Goal: Task Accomplishment & Management: Manage account settings

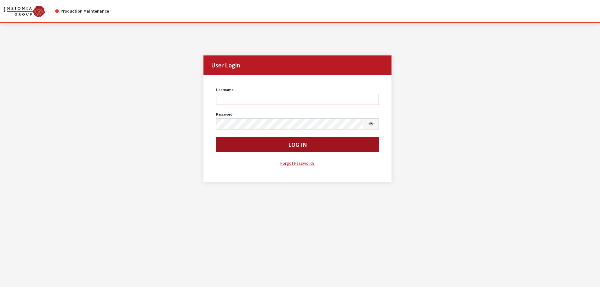
type input "kdorton"
click at [270, 145] on button "Log In" at bounding box center [297, 144] width 163 height 15
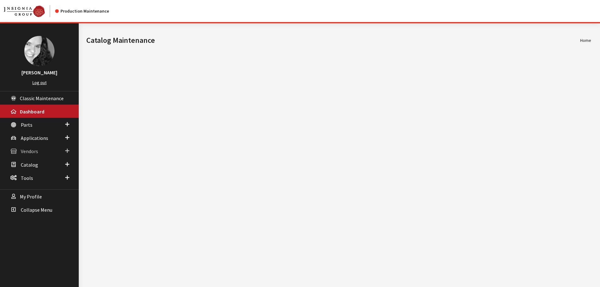
click at [29, 151] on span "Vendors" at bounding box center [29, 151] width 17 height 6
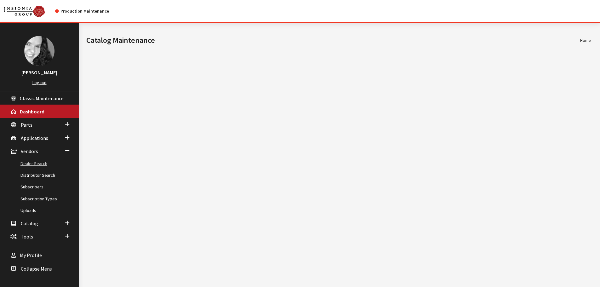
click at [30, 163] on link "Dealer Search" at bounding box center [39, 164] width 79 height 12
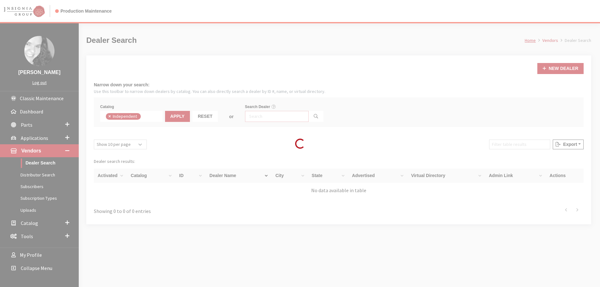
click at [260, 116] on input "Search Dealer" at bounding box center [277, 116] width 64 height 11
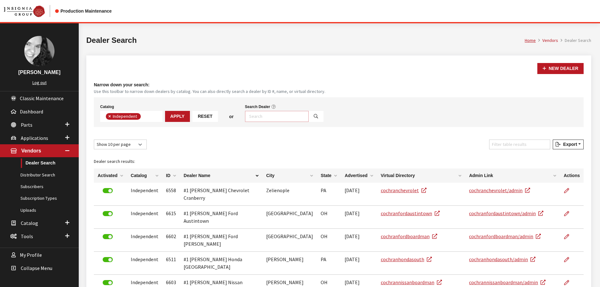
scroll to position [45, 0]
type input "6543"
select select
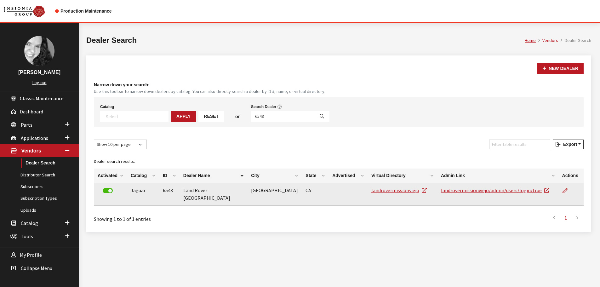
click at [106, 190] on label at bounding box center [108, 190] width 10 height 5
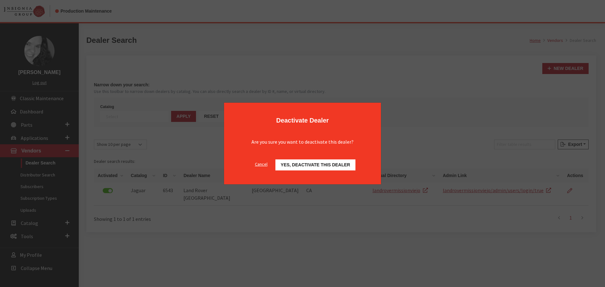
click at [327, 165] on span "Yes, deactivate this dealer" at bounding box center [315, 164] width 69 height 5
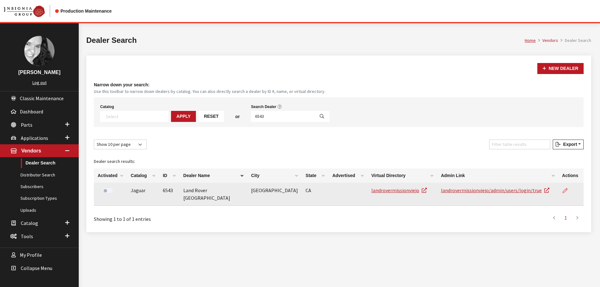
click at [566, 190] on icon at bounding box center [564, 190] width 5 height 5
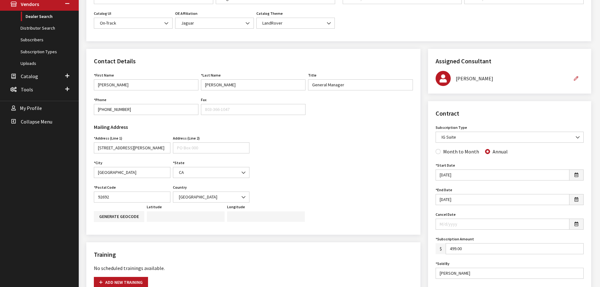
scroll to position [157, 0]
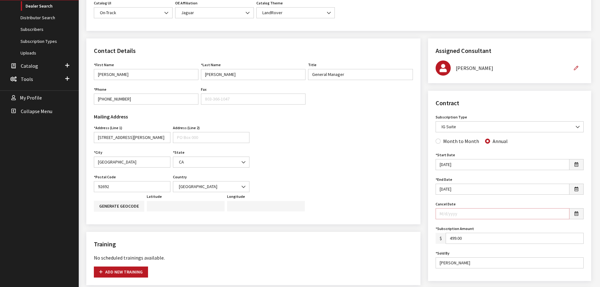
click at [507, 213] on input "Cancel Date" at bounding box center [502, 213] width 134 height 11
type input "[DATE]"
click at [492, 92] on div "Contract Subscription Type None assigned IG Suite Self-Guided Accessory Sync OE…" at bounding box center [509, 186] width 163 height 190
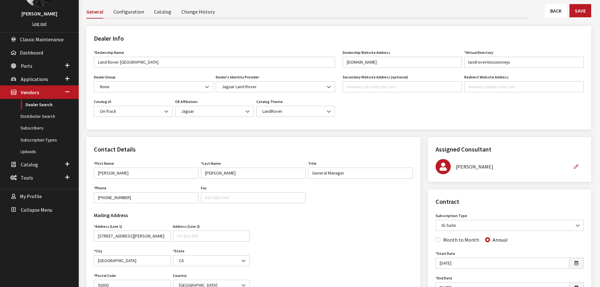
scroll to position [31, 0]
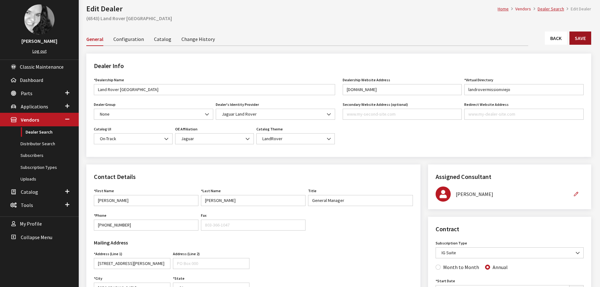
click at [581, 39] on button "Save" at bounding box center [580, 37] width 22 height 13
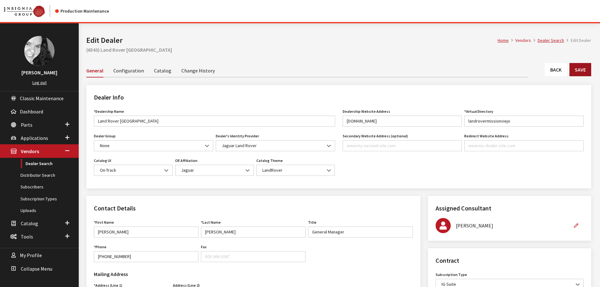
click at [582, 69] on button "Save" at bounding box center [580, 69] width 22 height 13
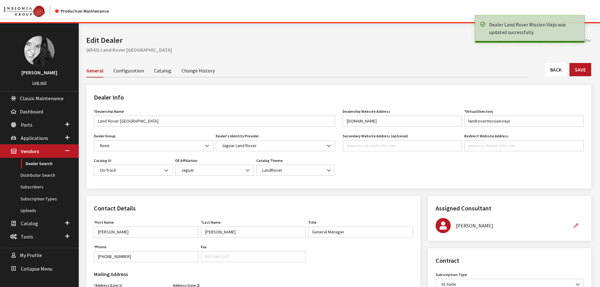
click at [557, 69] on link "Back" at bounding box center [556, 69] width 22 height 13
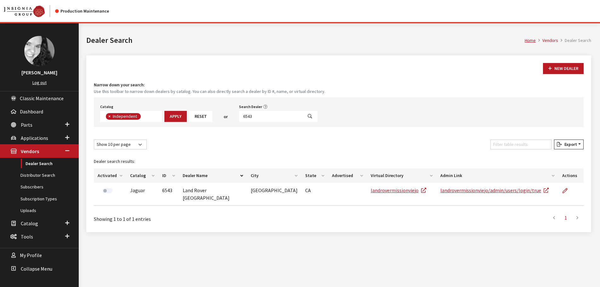
scroll to position [46, 0]
click at [257, 116] on input "6543" at bounding box center [271, 116] width 64 height 11
type input "4861"
select select
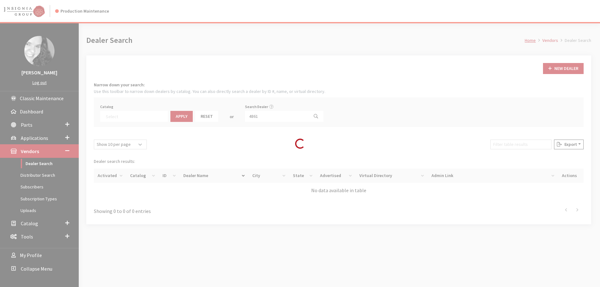
scroll to position [66, 0]
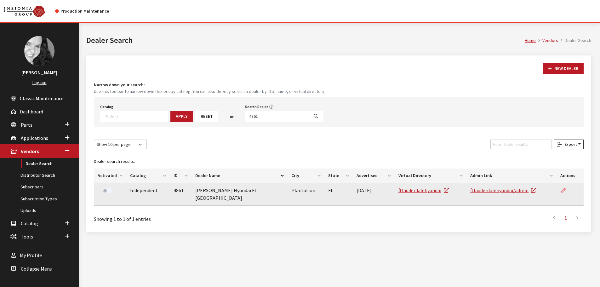
click at [563, 191] on icon at bounding box center [562, 190] width 5 height 5
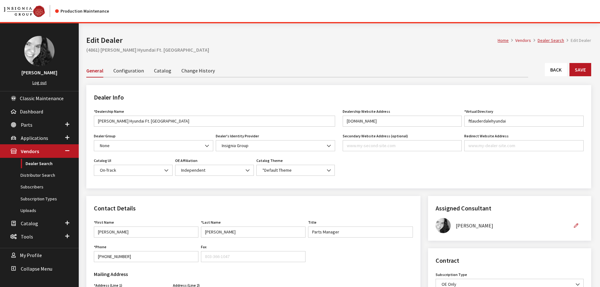
click at [558, 73] on link "Back" at bounding box center [556, 69] width 22 height 13
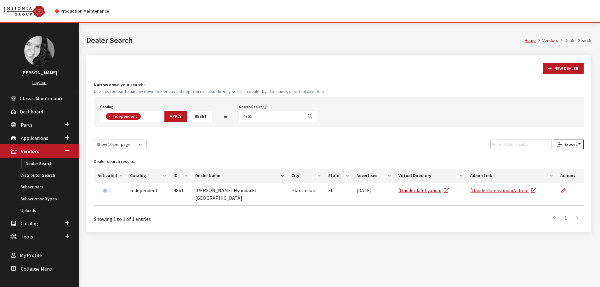
scroll to position [46, 0]
click at [253, 115] on input "4861" at bounding box center [271, 116] width 64 height 11
type input "mopar"
select select
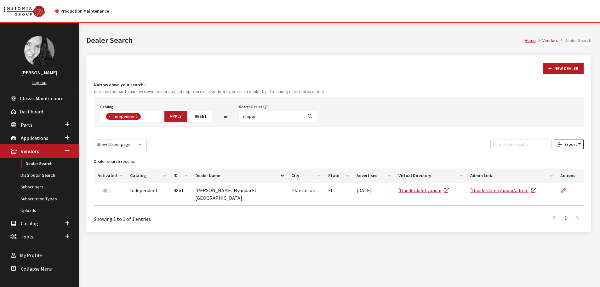
scroll to position [66, 0]
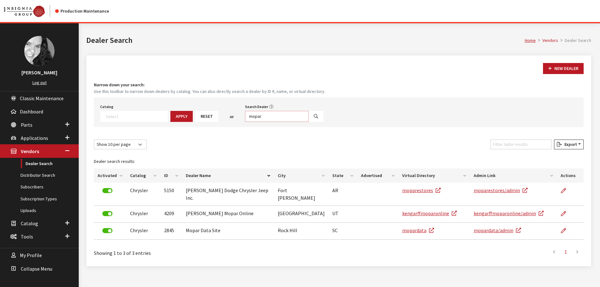
click at [253, 115] on input "mopar" at bounding box center [277, 116] width 64 height 11
click at [39, 176] on link "Distributor Search" at bounding box center [39, 175] width 79 height 12
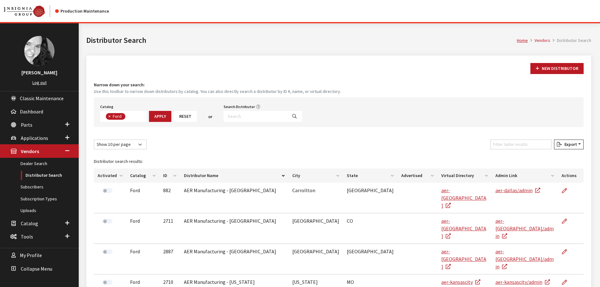
scroll to position [22, 0]
click at [241, 115] on input "Search Distributor" at bounding box center [256, 116] width 64 height 11
type input "middle"
select select
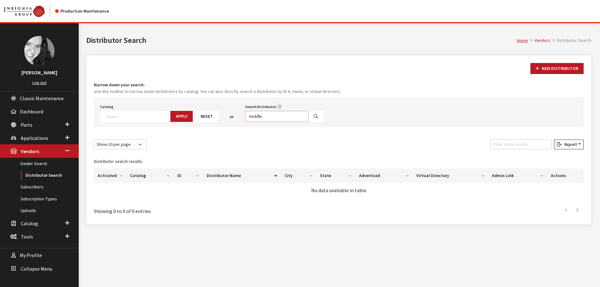
click at [245, 115] on input "middle" at bounding box center [277, 116] width 64 height 11
click at [119, 115] on textarea "Search" at bounding box center [137, 116] width 62 height 6
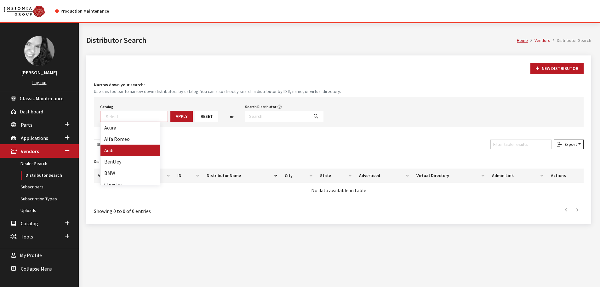
scroll to position [31, 0]
select select "3"
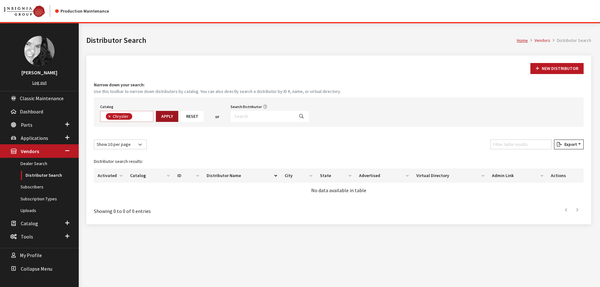
click at [162, 114] on button "Apply" at bounding box center [167, 116] width 22 height 11
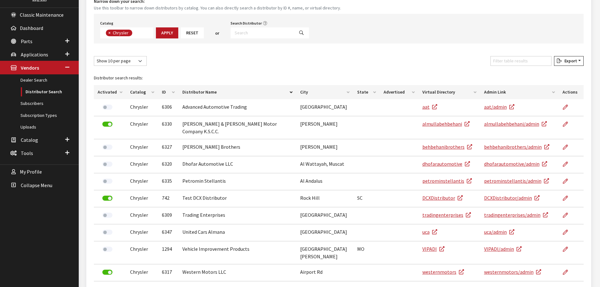
scroll to position [94, 0]
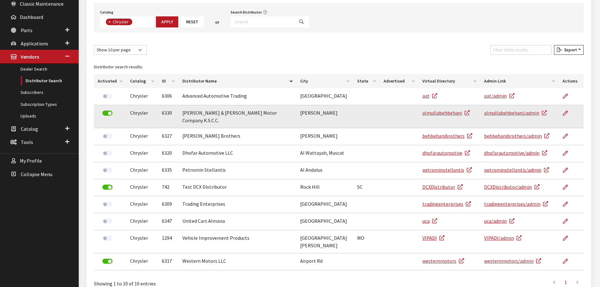
click at [108, 113] on label at bounding box center [107, 113] width 10 height 5
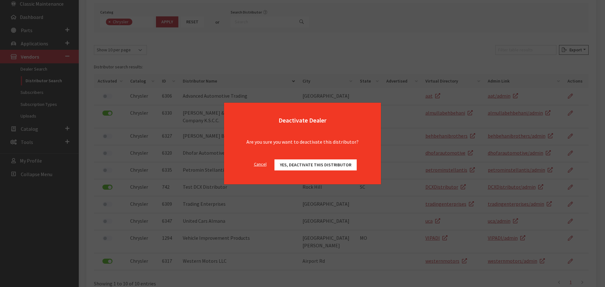
click at [292, 165] on span "Yes, deactivate this distributor" at bounding box center [315, 165] width 71 height 6
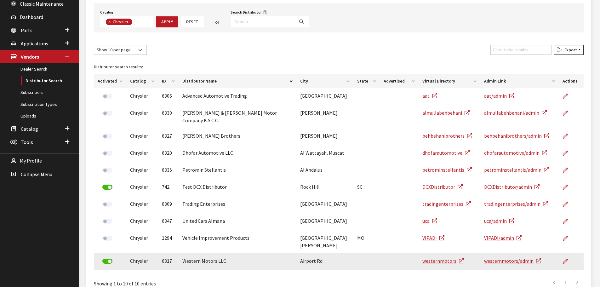
click at [107, 259] on label at bounding box center [107, 261] width 10 height 5
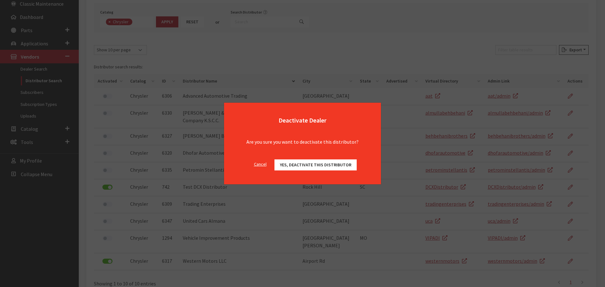
click at [316, 164] on span "Yes, deactivate this distributor" at bounding box center [315, 165] width 71 height 6
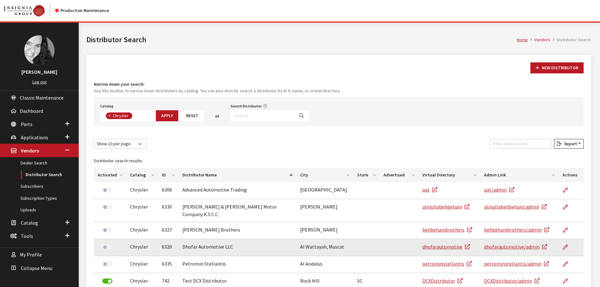
scroll to position [0, 0]
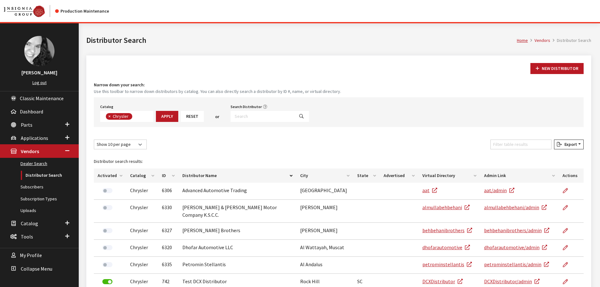
click at [28, 166] on link "Dealer Search" at bounding box center [39, 164] width 79 height 12
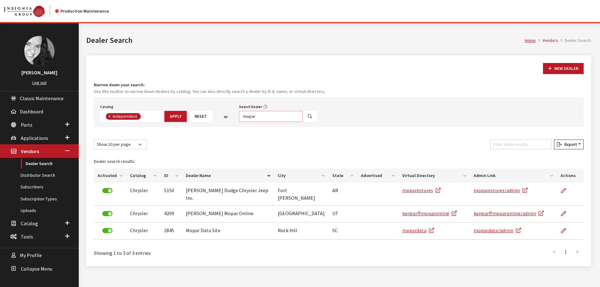
scroll to position [46, 0]
click at [257, 116] on input "mopar" at bounding box center [271, 116] width 64 height 11
type input "[PERSON_NAME]"
select select
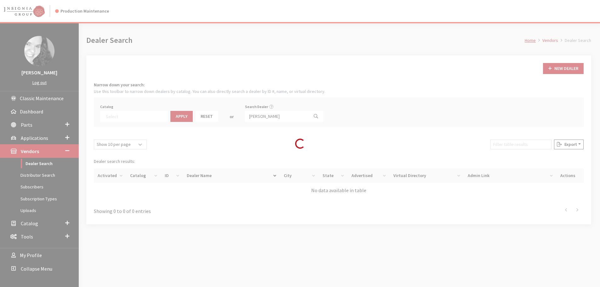
scroll to position [66, 0]
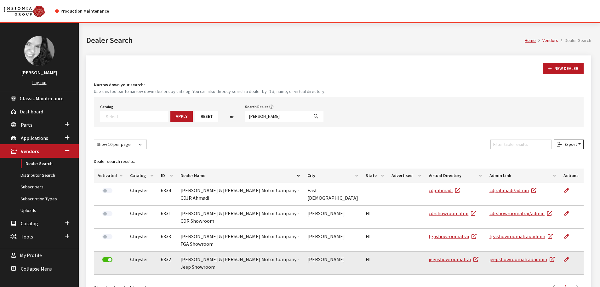
click at [106, 257] on label at bounding box center [107, 259] width 10 height 5
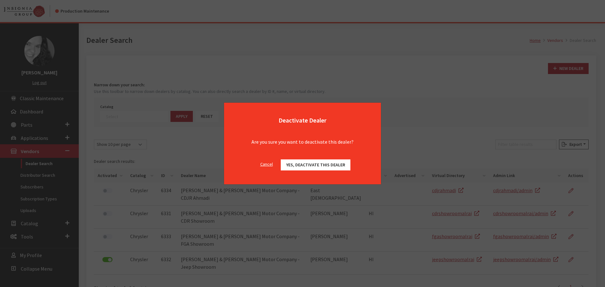
click at [292, 163] on span "Yes, deactivate this dealer" at bounding box center [315, 165] width 59 height 6
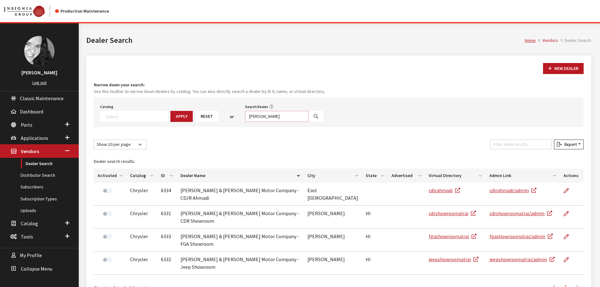
click at [261, 117] on input "[PERSON_NAME]" at bounding box center [277, 116] width 64 height 11
type input "western m"
select select
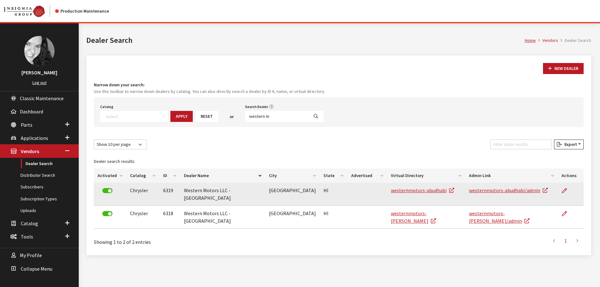
click at [107, 190] on label at bounding box center [107, 190] width 10 height 5
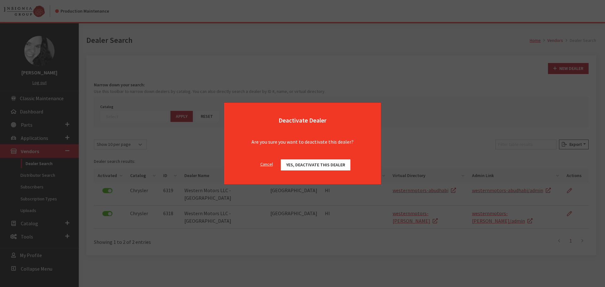
click at [321, 165] on span "Yes, deactivate this dealer" at bounding box center [315, 165] width 59 height 6
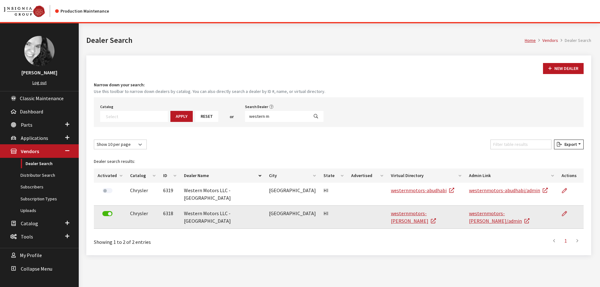
click at [105, 211] on label at bounding box center [107, 213] width 10 height 5
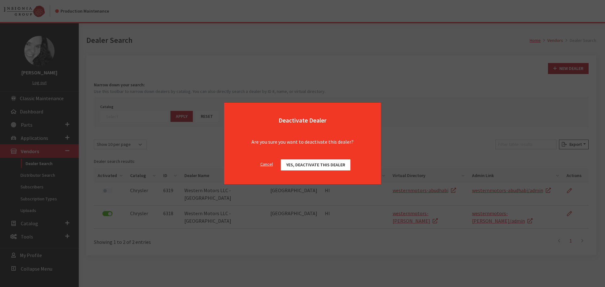
click at [290, 166] on span "Yes, deactivate this dealer" at bounding box center [315, 165] width 59 height 6
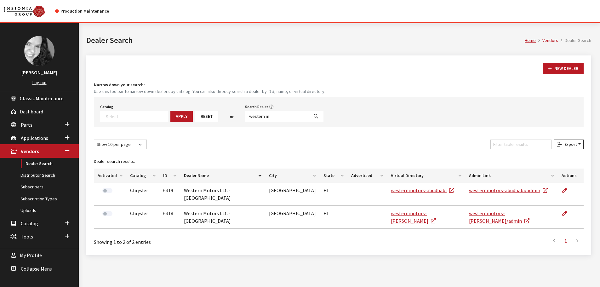
click at [45, 176] on link "Distributor Search" at bounding box center [39, 175] width 79 height 12
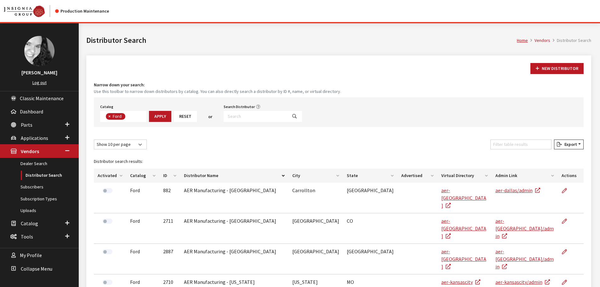
scroll to position [22, 0]
click at [238, 115] on input "Search Distributor" at bounding box center [256, 116] width 64 height 11
drag, startPoint x: 110, startPoint y: 117, endPoint x: 117, endPoint y: 114, distance: 8.1
click at [110, 117] on span "×" at bounding box center [109, 116] width 2 height 6
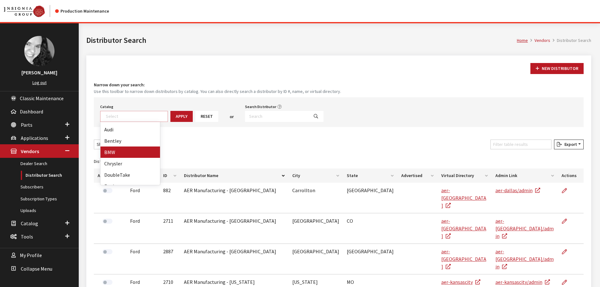
scroll to position [31, 0]
select select "3"
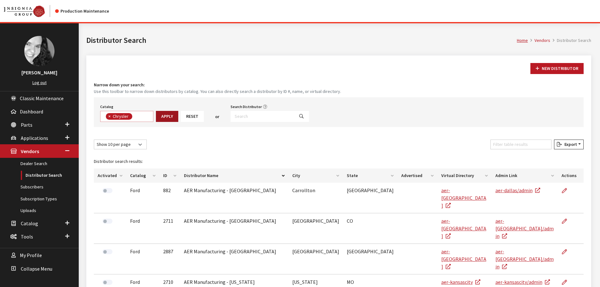
click at [162, 121] on button "Apply" at bounding box center [167, 116] width 22 height 11
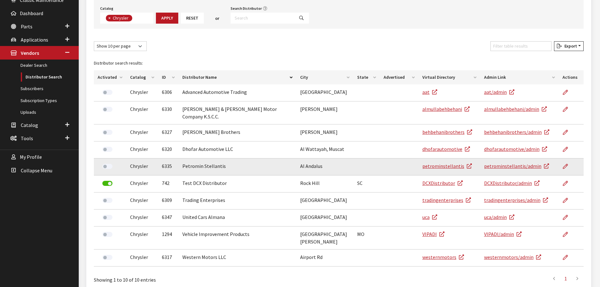
scroll to position [87, 0]
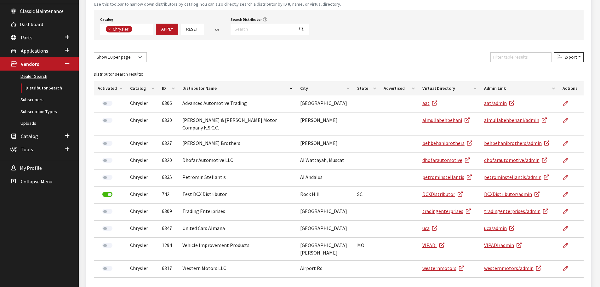
click at [43, 76] on link "Dealer Search" at bounding box center [39, 77] width 79 height 12
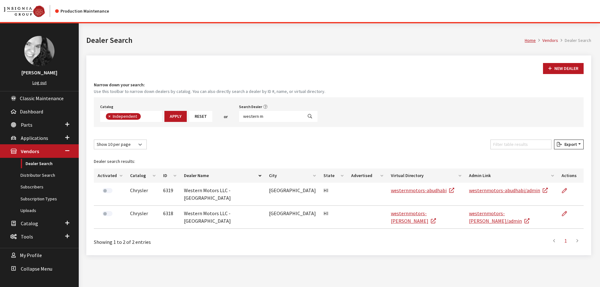
scroll to position [46, 0]
click at [266, 117] on input "western m" at bounding box center [271, 116] width 64 height 11
type input "al mul"
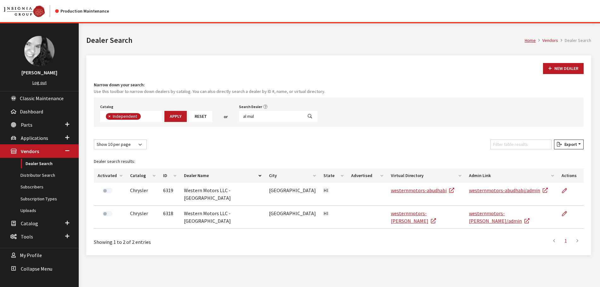
select select
